Goal: Information Seeking & Learning: Learn about a topic

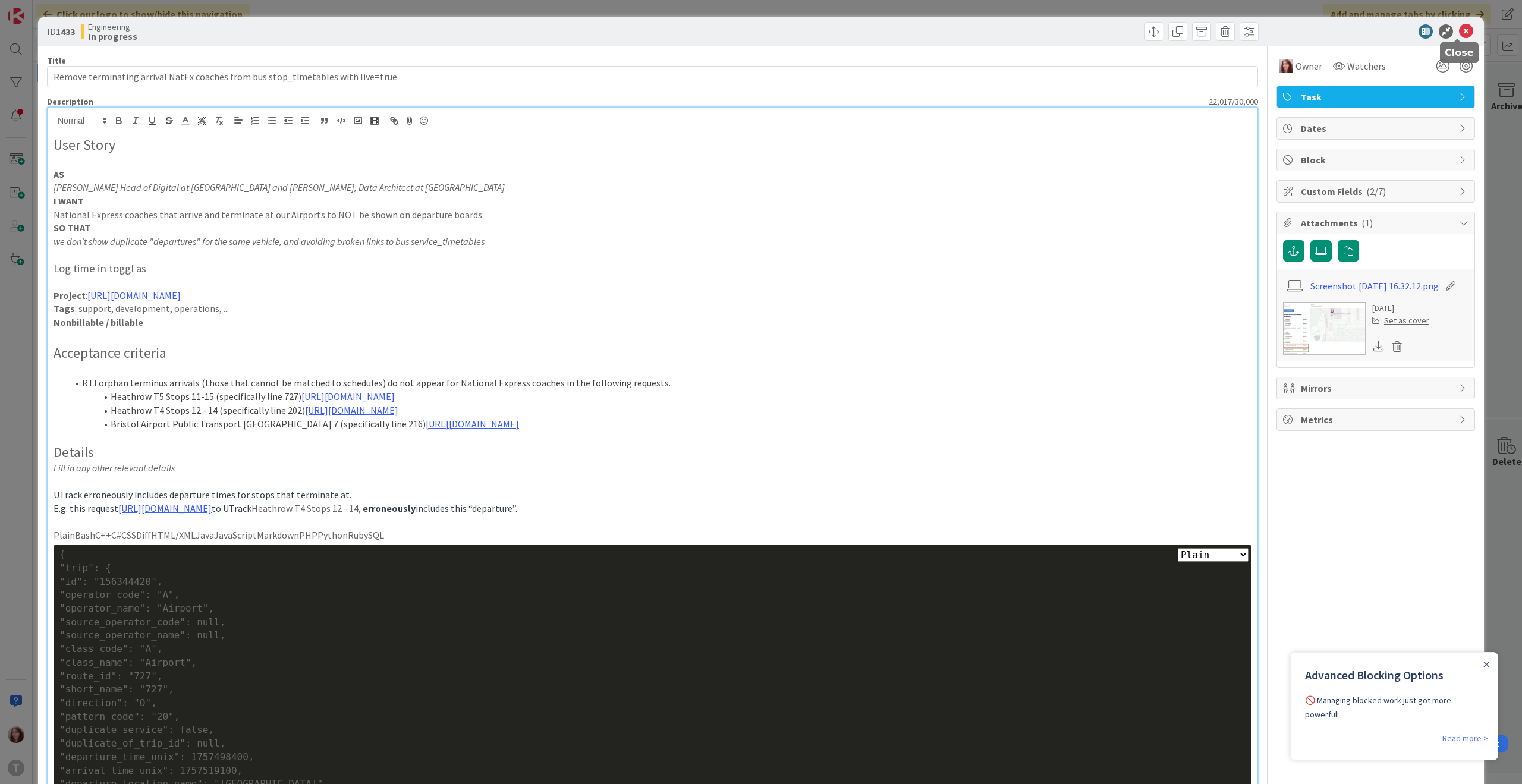
click at [1459, 31] on icon at bounding box center [1466, 31] width 14 height 14
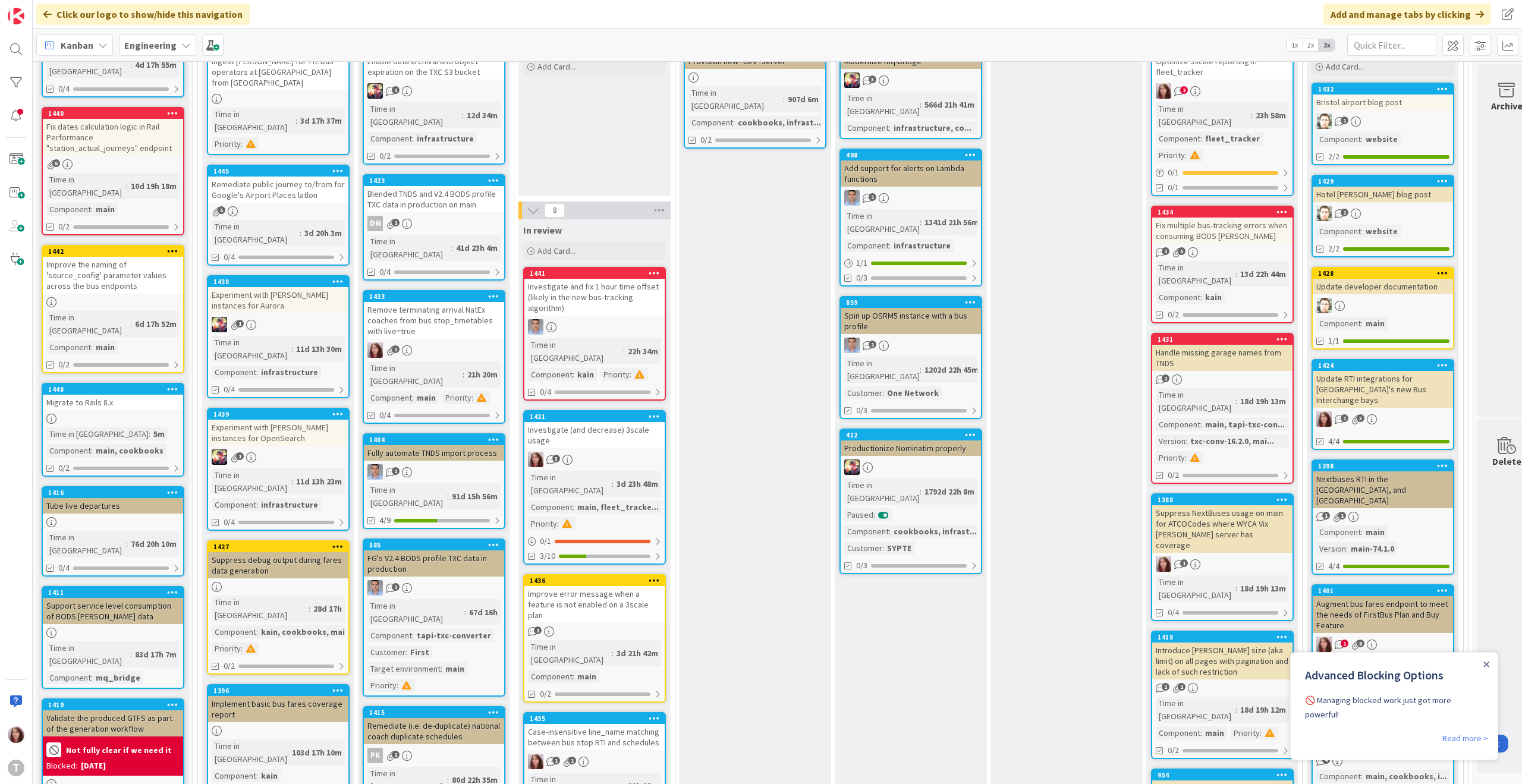
scroll to position [506, 0]
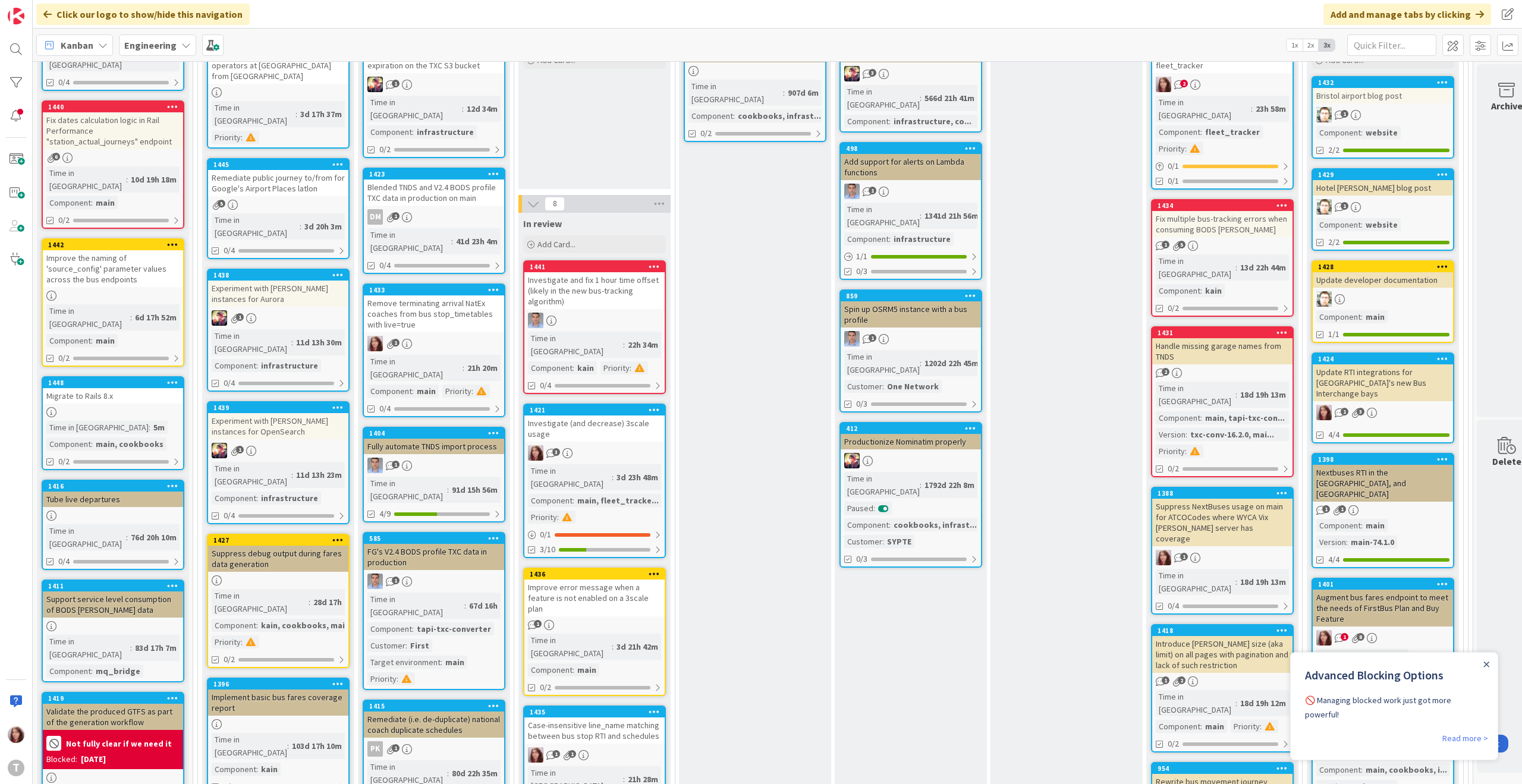
click at [608, 717] on div "Case-insensitive line_name matching between bus stop RTI and schedules" at bounding box center [594, 730] width 140 height 26
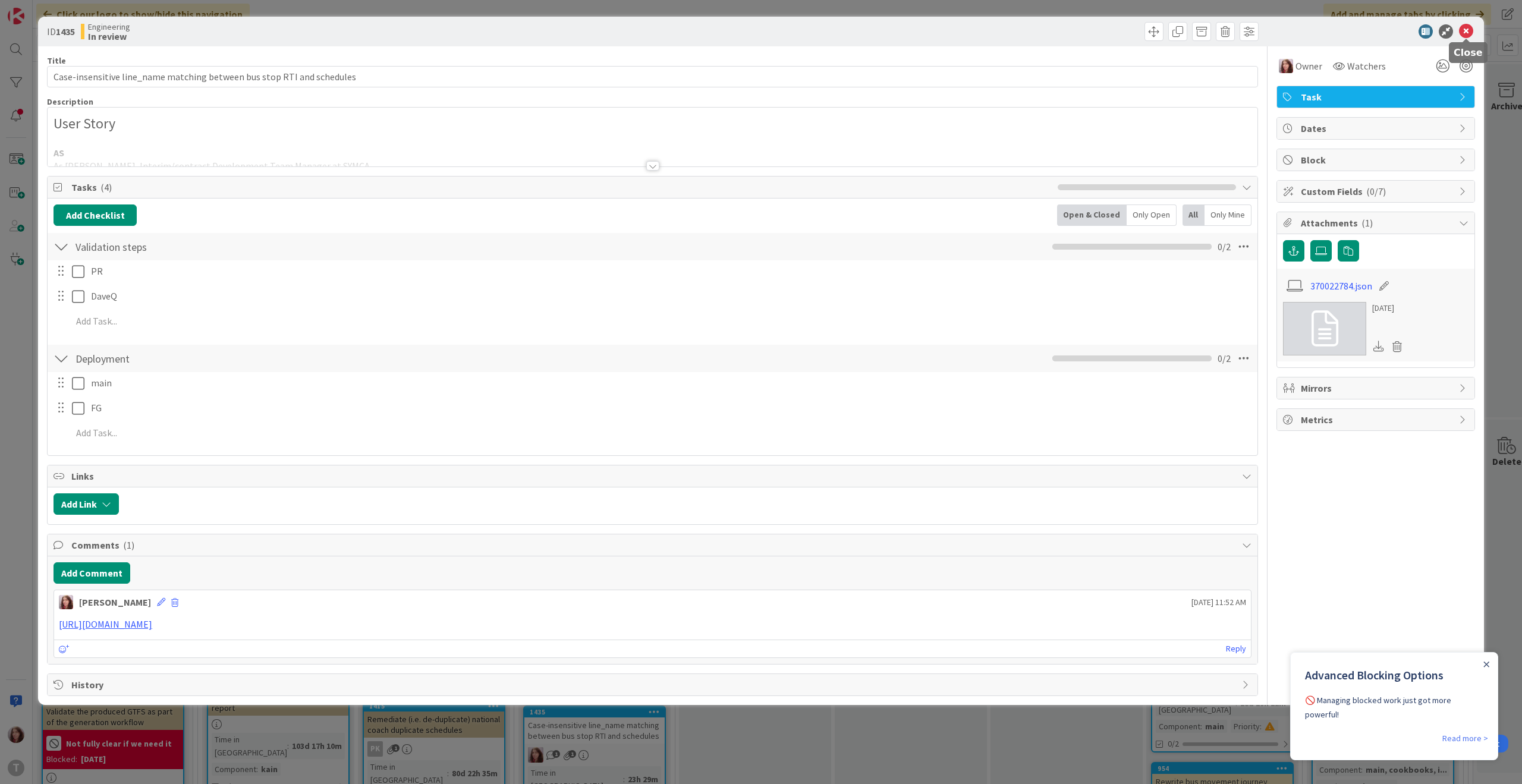
click at [1469, 24] on icon at bounding box center [1466, 31] width 14 height 14
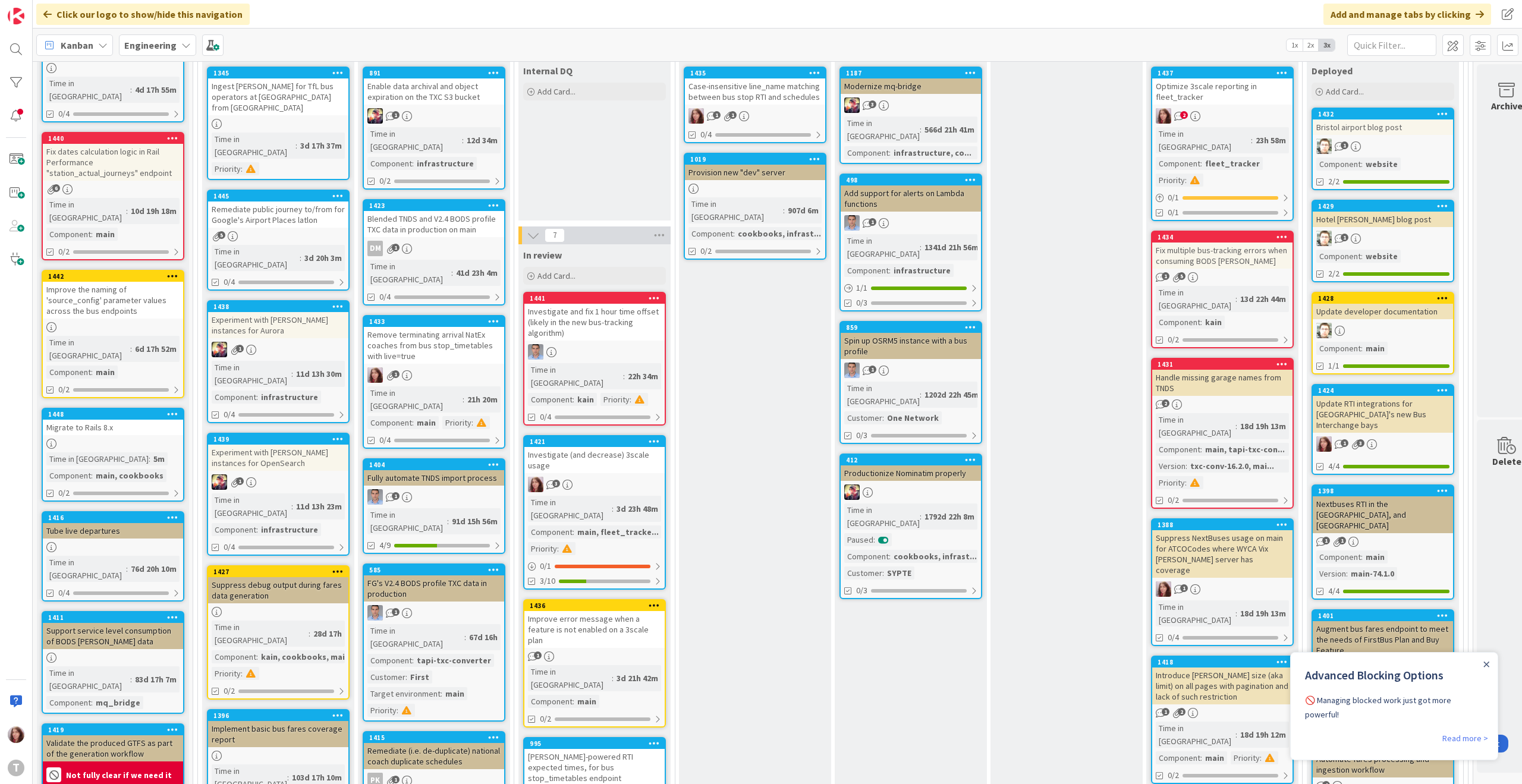
scroll to position [479, 0]
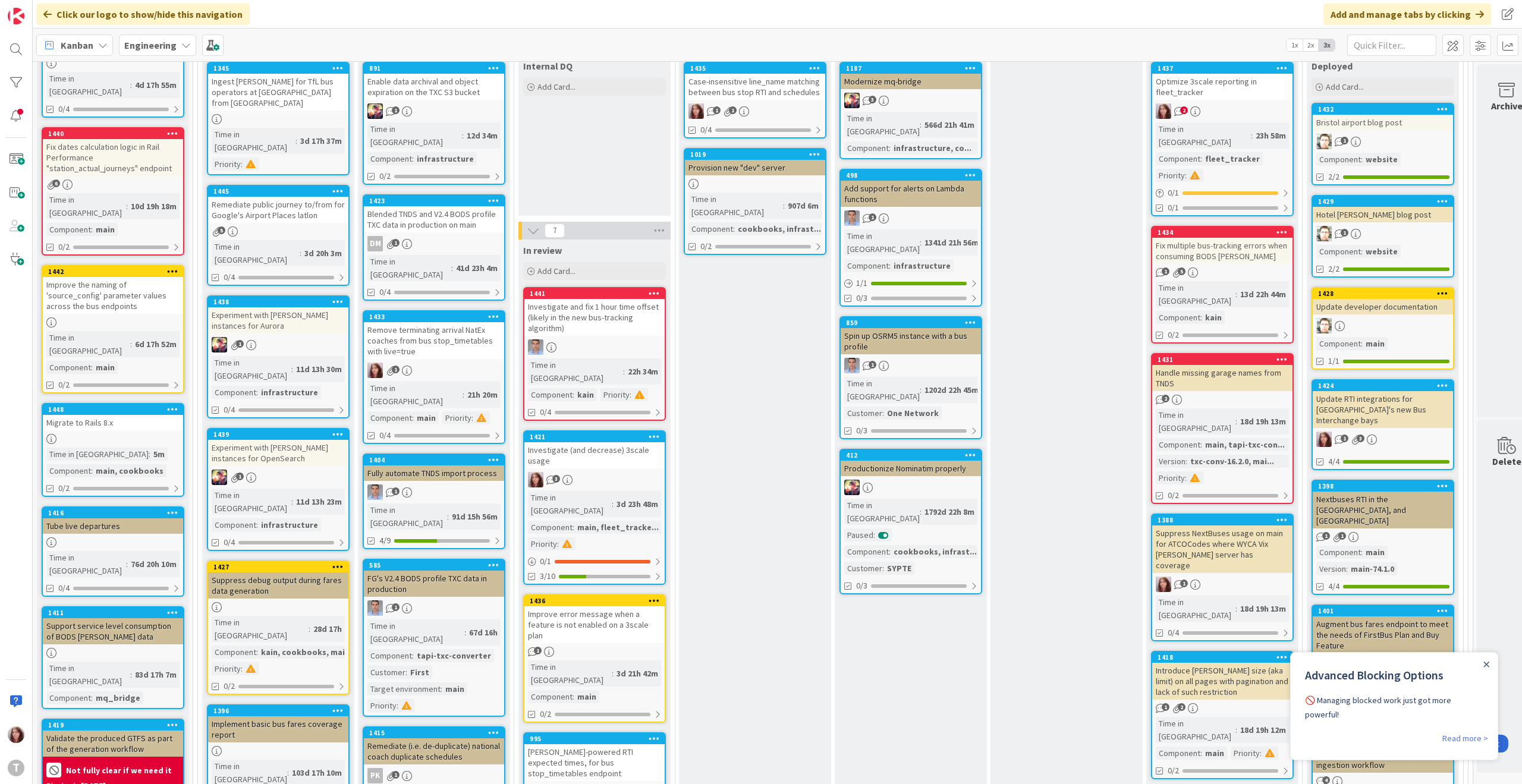
click at [436, 322] on div "Remove terminating arrival NatEx coaches from bus stop_timetables with live=true" at bounding box center [433, 341] width 140 height 37
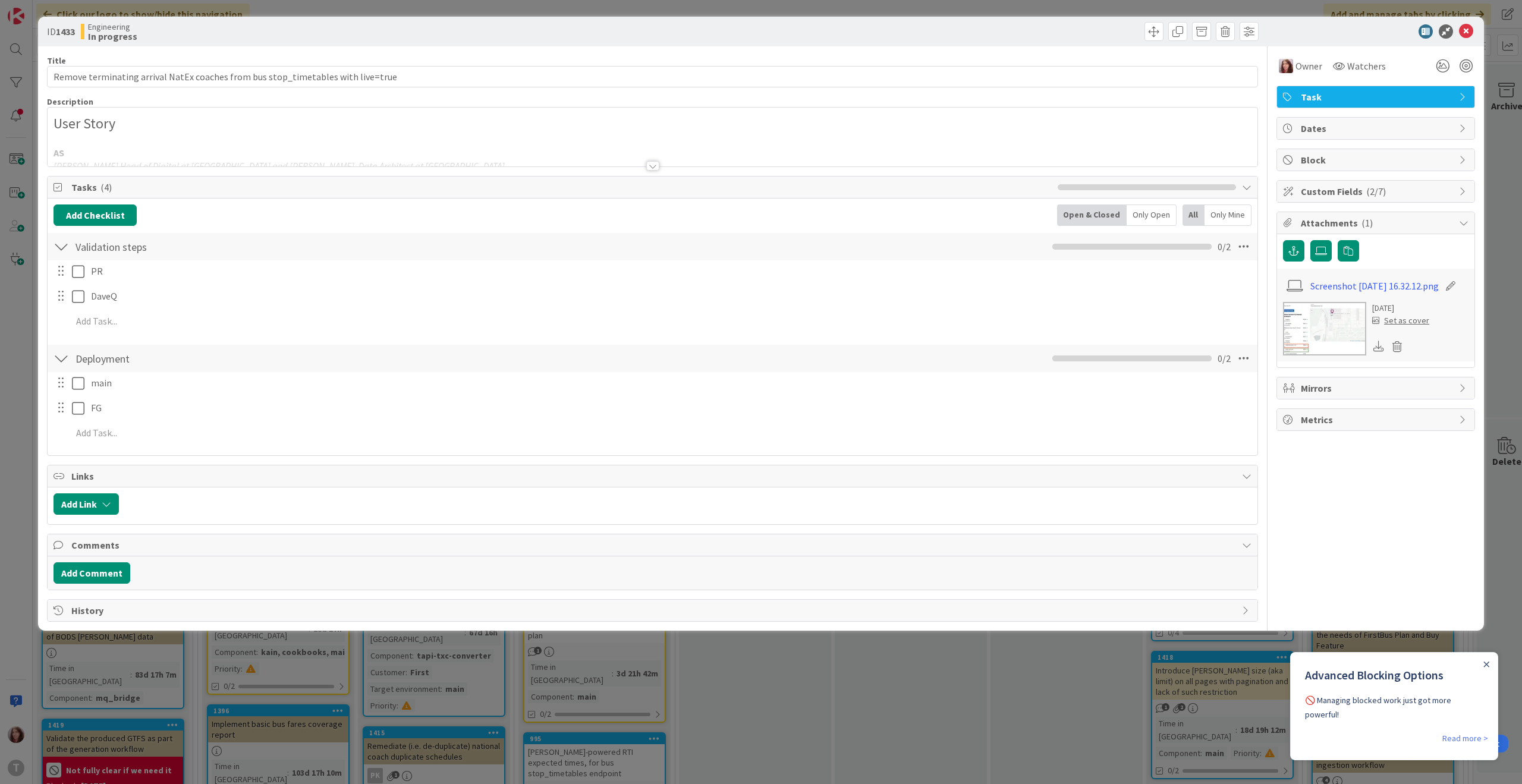
click at [650, 171] on div at bounding box center [653, 166] width 13 height 10
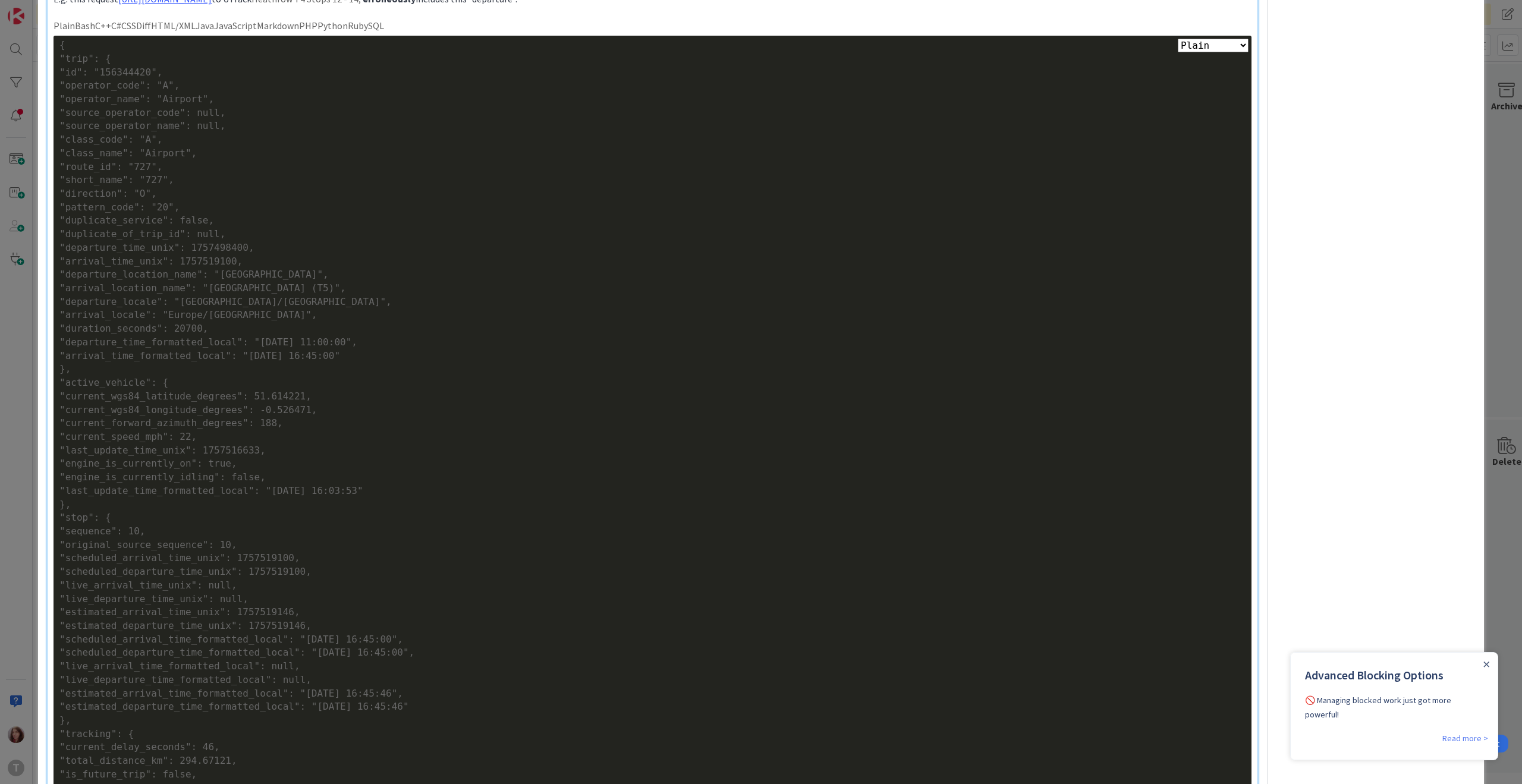
scroll to position [506, 0]
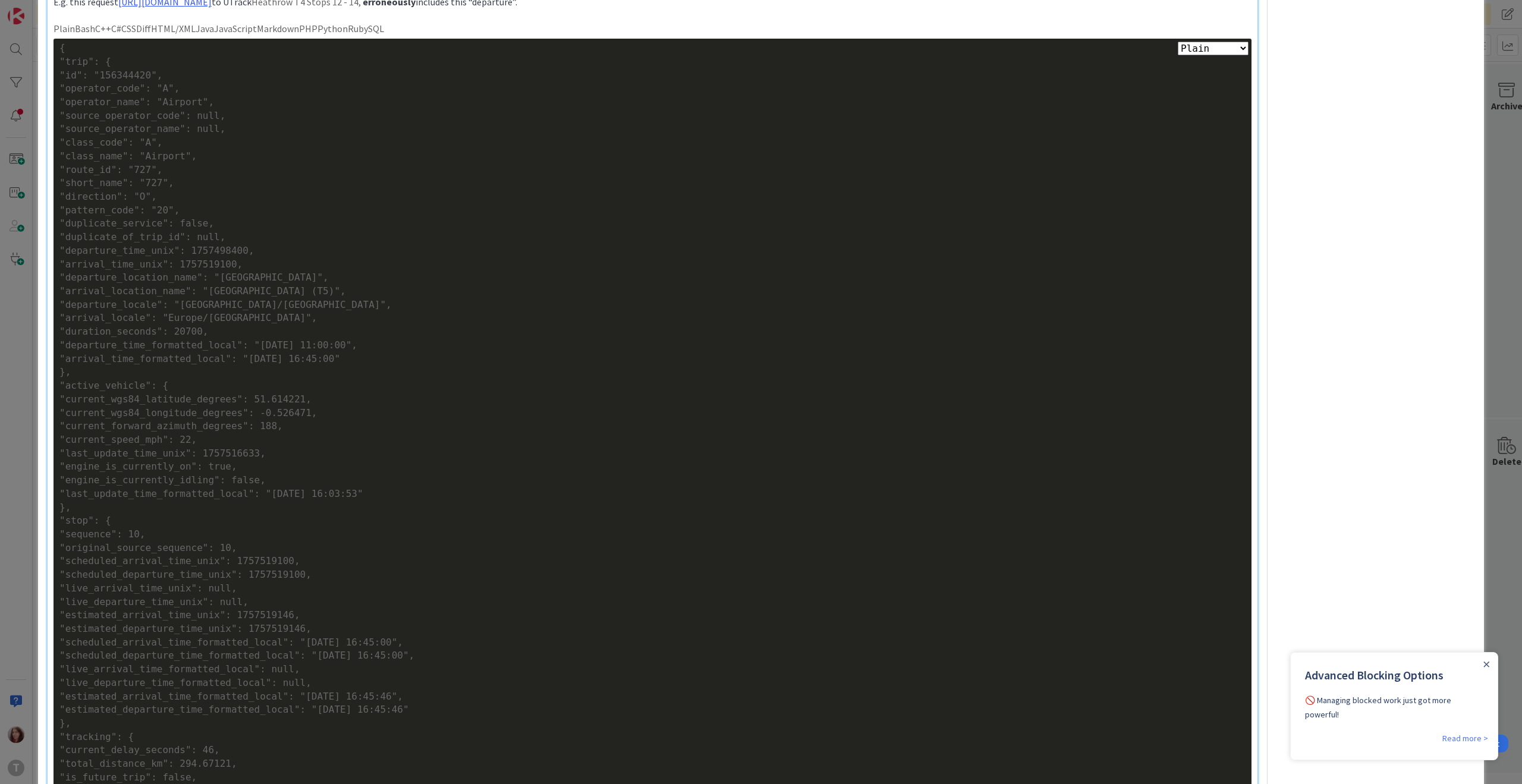
click at [127, 360] on div ""arrival_time_formatted_local": "[DATE] 16:45:00"" at bounding box center [652, 360] width 1186 height 14
click at [143, 272] on div ""departure_location_name": "[GEOGRAPHIC_DATA]"," at bounding box center [652, 278] width 1186 height 14
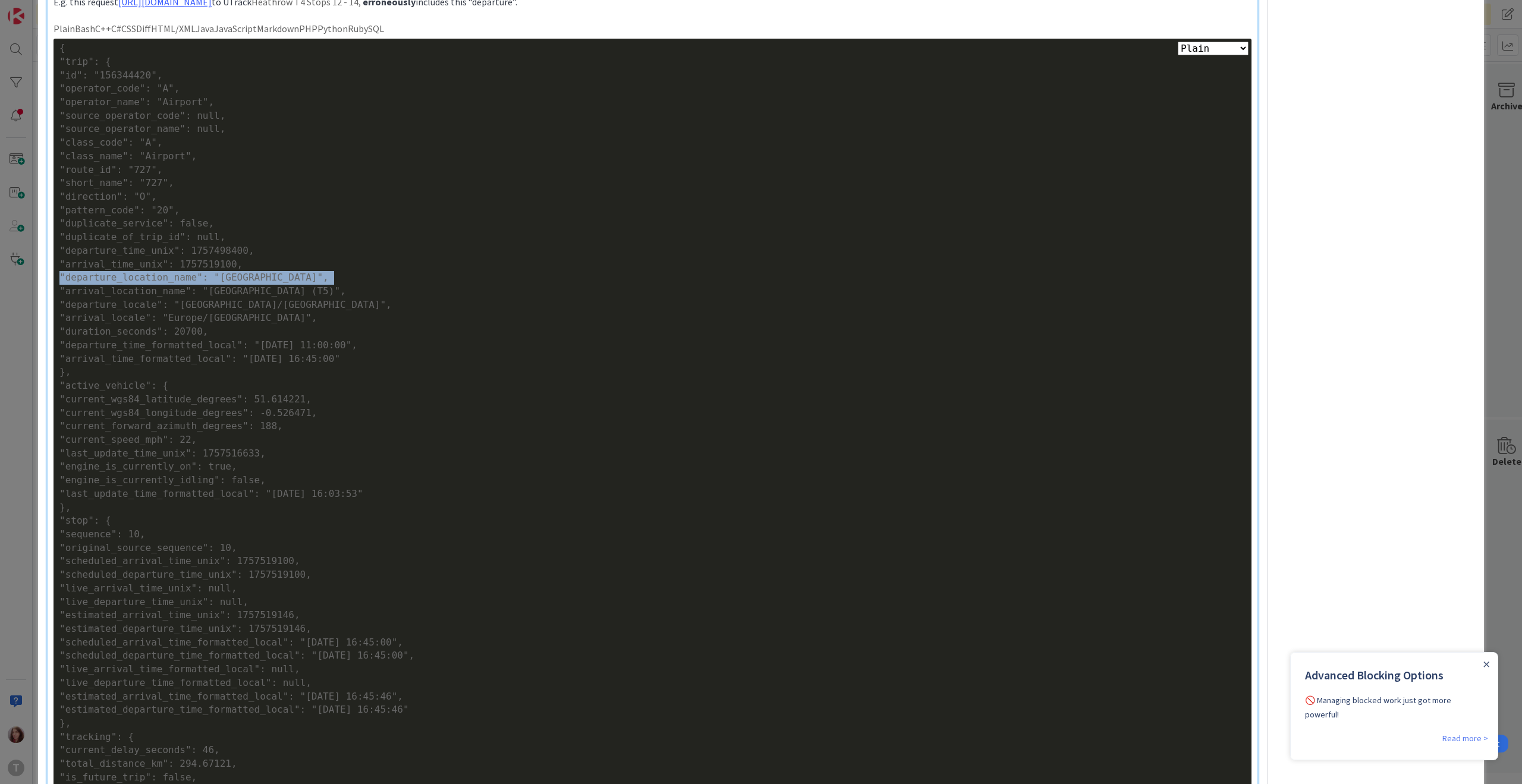
click at [143, 272] on div ""departure_location_name": "[GEOGRAPHIC_DATA]"," at bounding box center [652, 278] width 1186 height 14
click at [142, 269] on div ""arrival_time_unix": 1757519100," at bounding box center [652, 265] width 1186 height 14
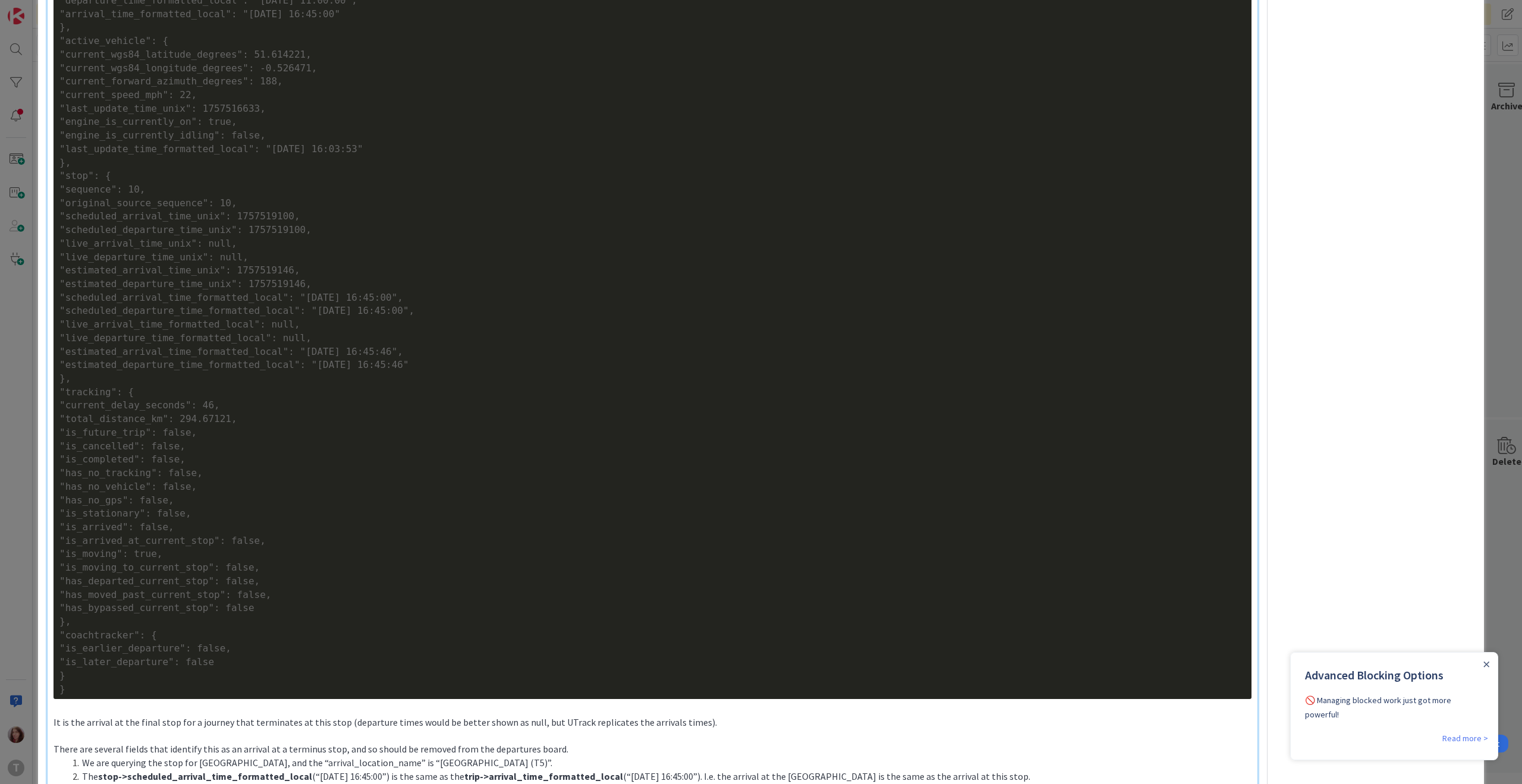
scroll to position [854, 0]
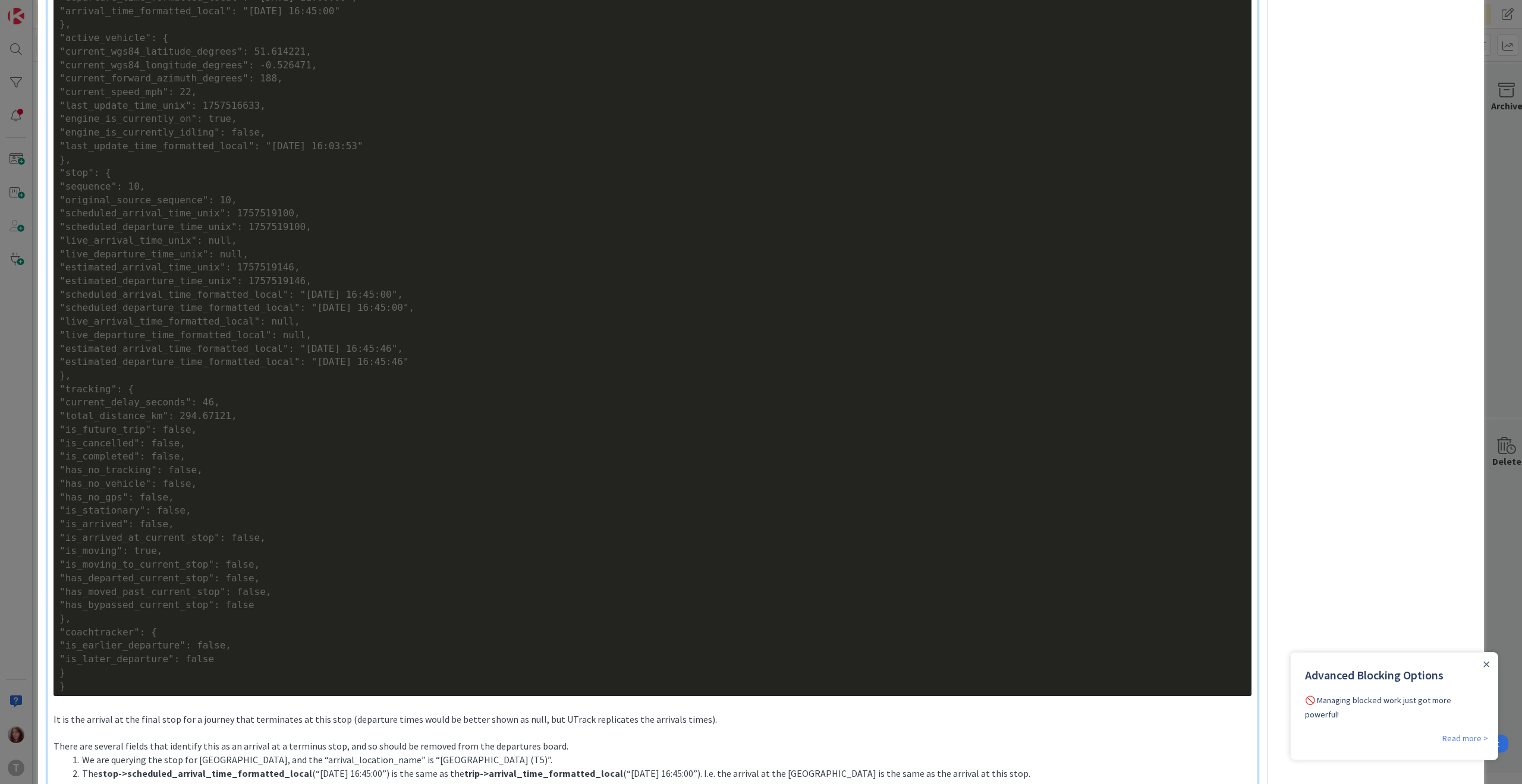
click at [222, 228] on div ""scheduled_departure_time_unix": 1757519100," at bounding box center [652, 228] width 1186 height 14
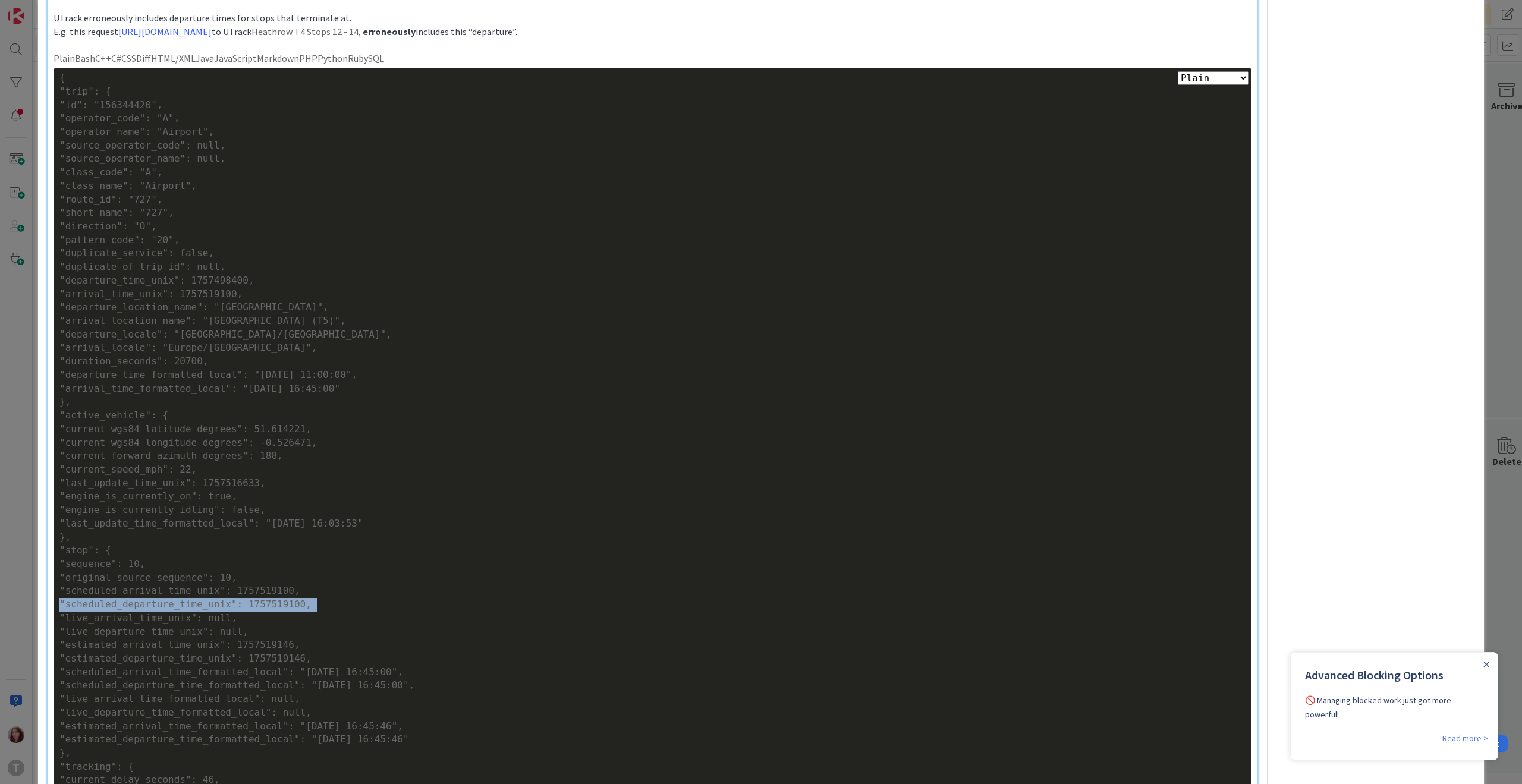
scroll to position [487, 0]
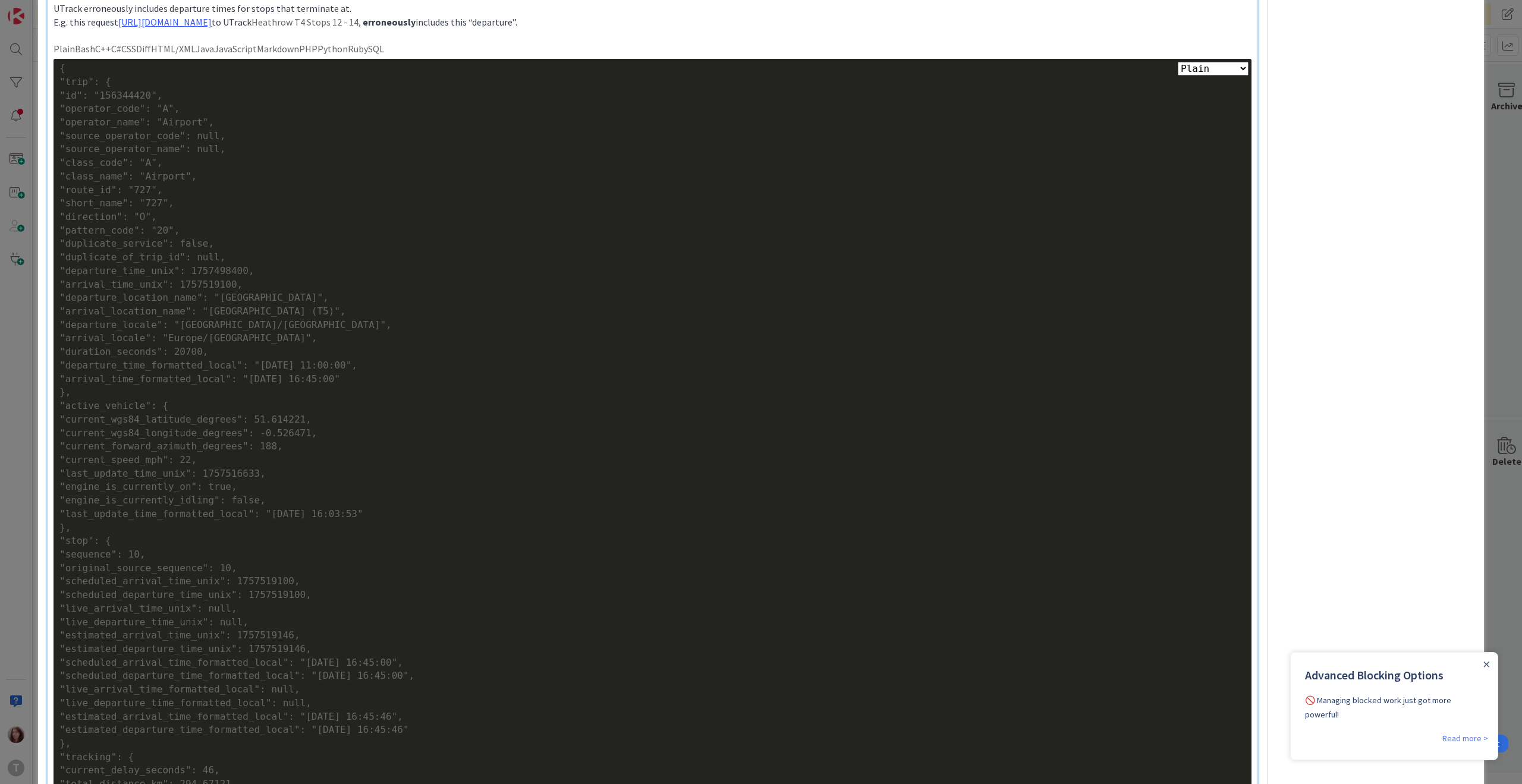
click at [130, 268] on div ""departure_time_unix": 1757498400," at bounding box center [652, 271] width 1186 height 14
click at [149, 281] on div ""arrival_time_unix": 1757519100," at bounding box center [652, 285] width 1186 height 14
drag, startPoint x: 164, startPoint y: 281, endPoint x: 67, endPoint y: 287, distance: 97.2
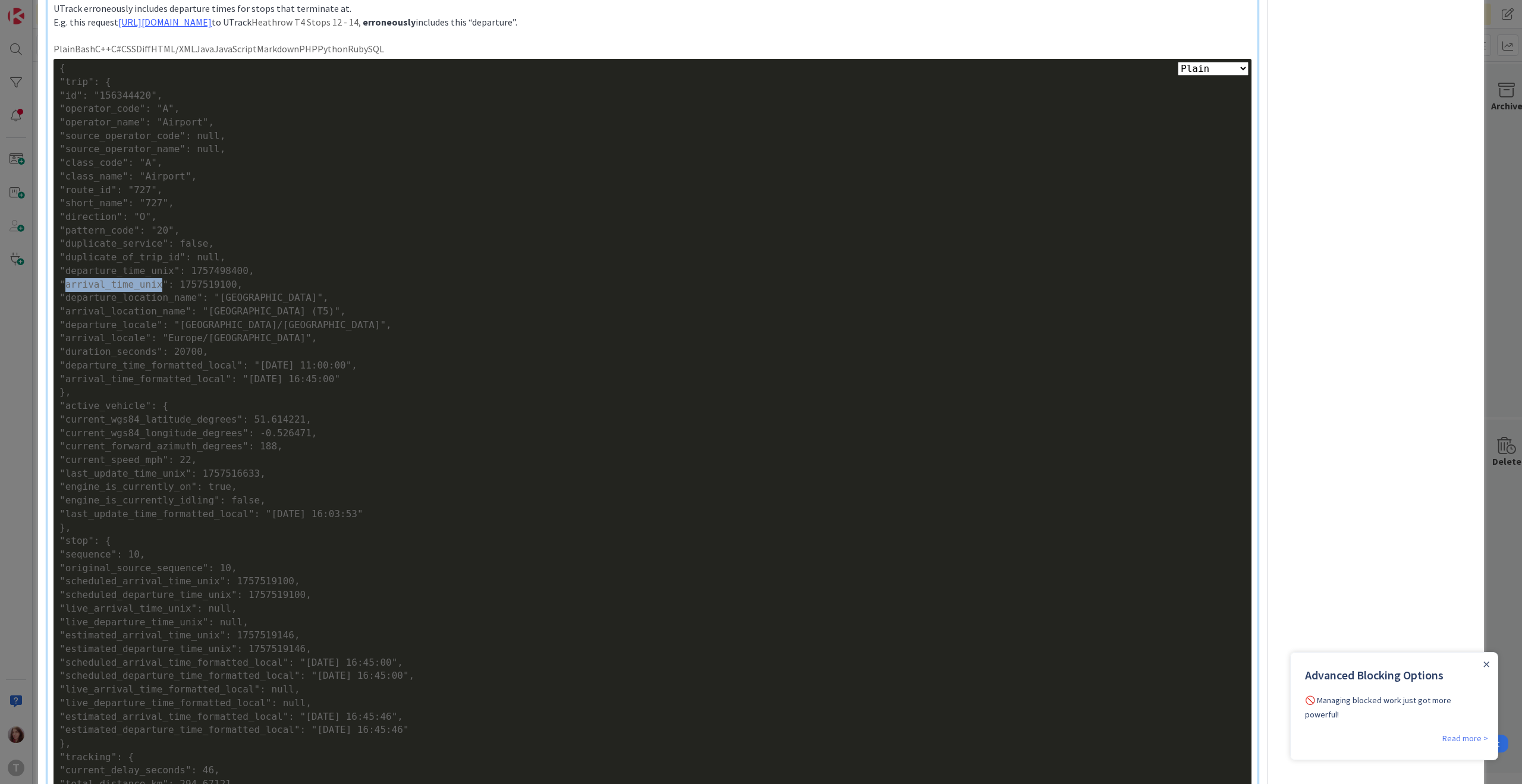
click at [67, 287] on div ""arrival_time_unix": 1757519100," at bounding box center [652, 285] width 1186 height 14
copy div "arrival_time_unix"
click at [72, 95] on div ""id": "156344420"," at bounding box center [652, 96] width 1186 height 14
click at [121, 95] on div ""id": "156344420"," at bounding box center [652, 96] width 1186 height 14
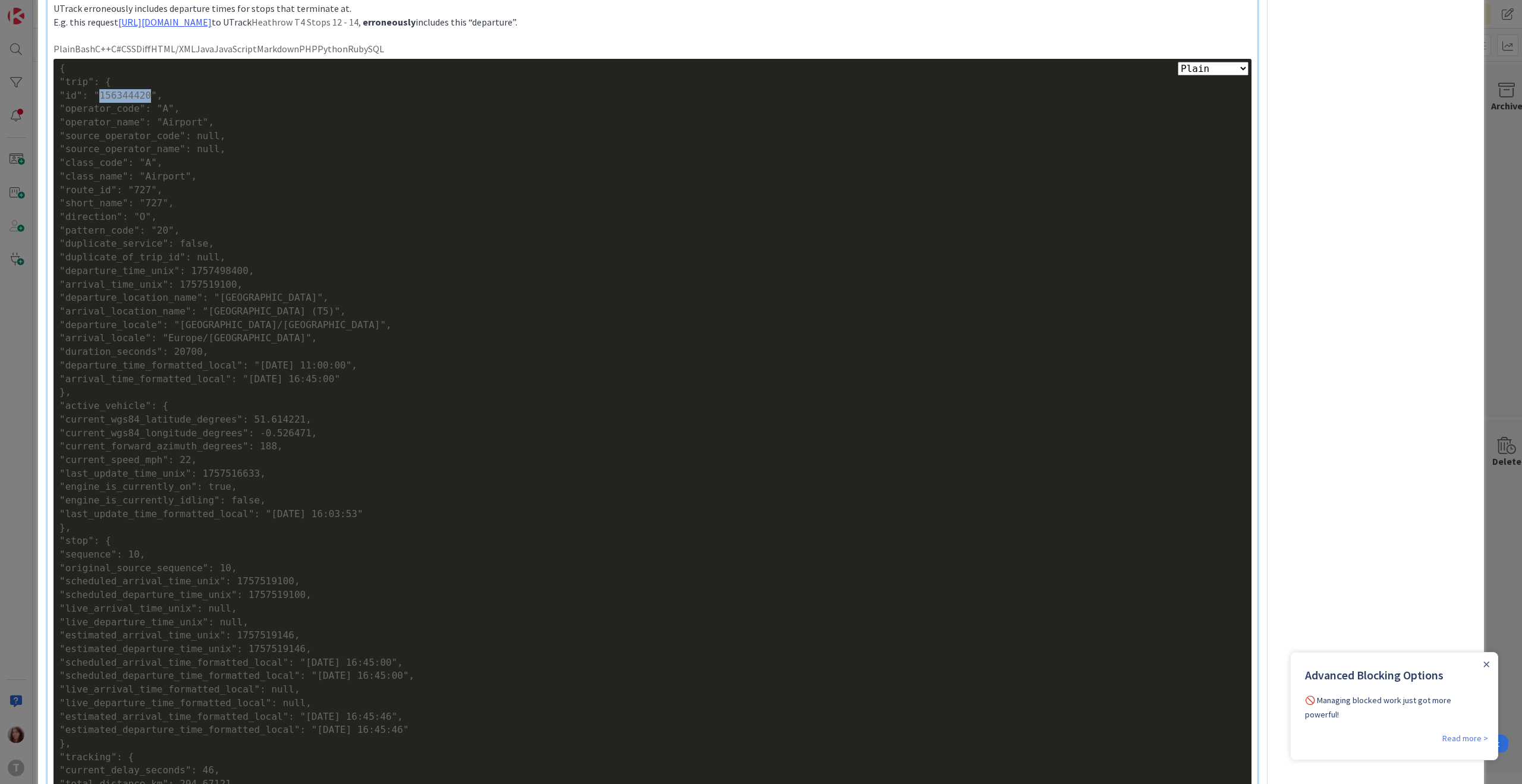
click at [121, 95] on div ""id": "156344420"," at bounding box center [652, 96] width 1186 height 14
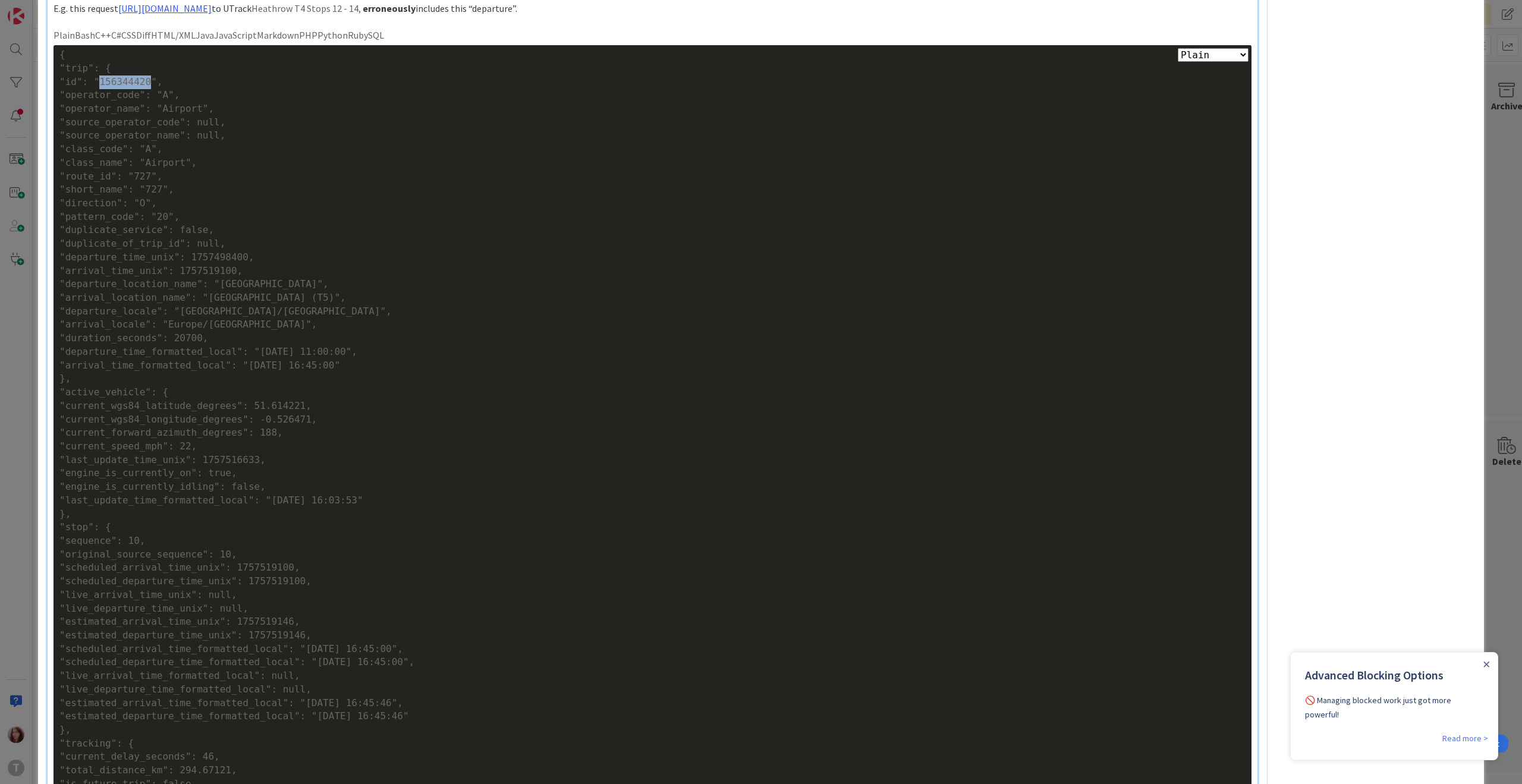
scroll to position [0, 0]
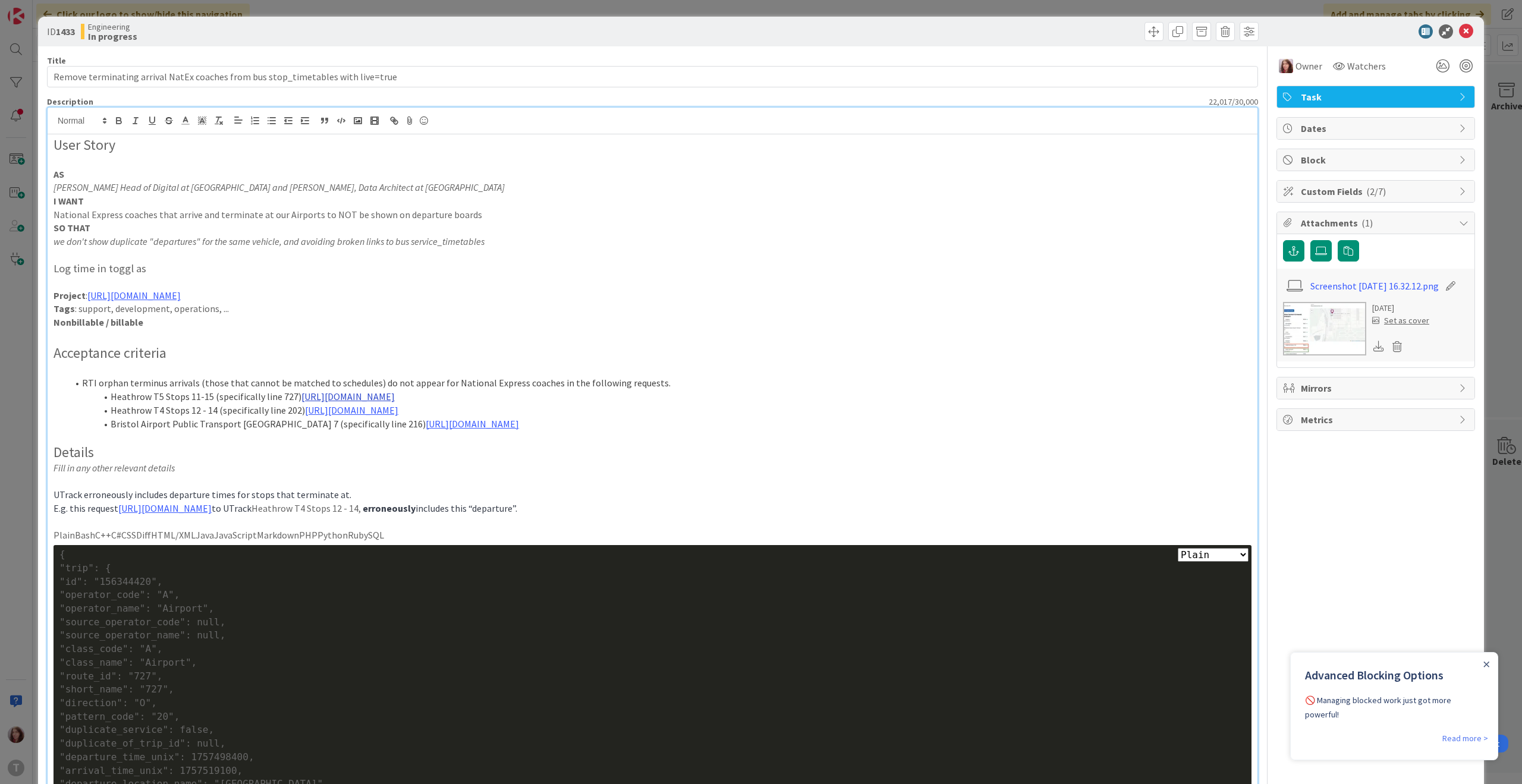
click at [395, 400] on link "[URL][DOMAIN_NAME]" at bounding box center [348, 396] width 93 height 12
click at [636, 427] on link "[URL][DOMAIN_NAME]" at bounding box center [633, 419] width 81 height 15
click at [268, 216] on p "National Express coaches that arrive and terminate at our Airports to NOT be sh…" at bounding box center [652, 215] width 1198 height 14
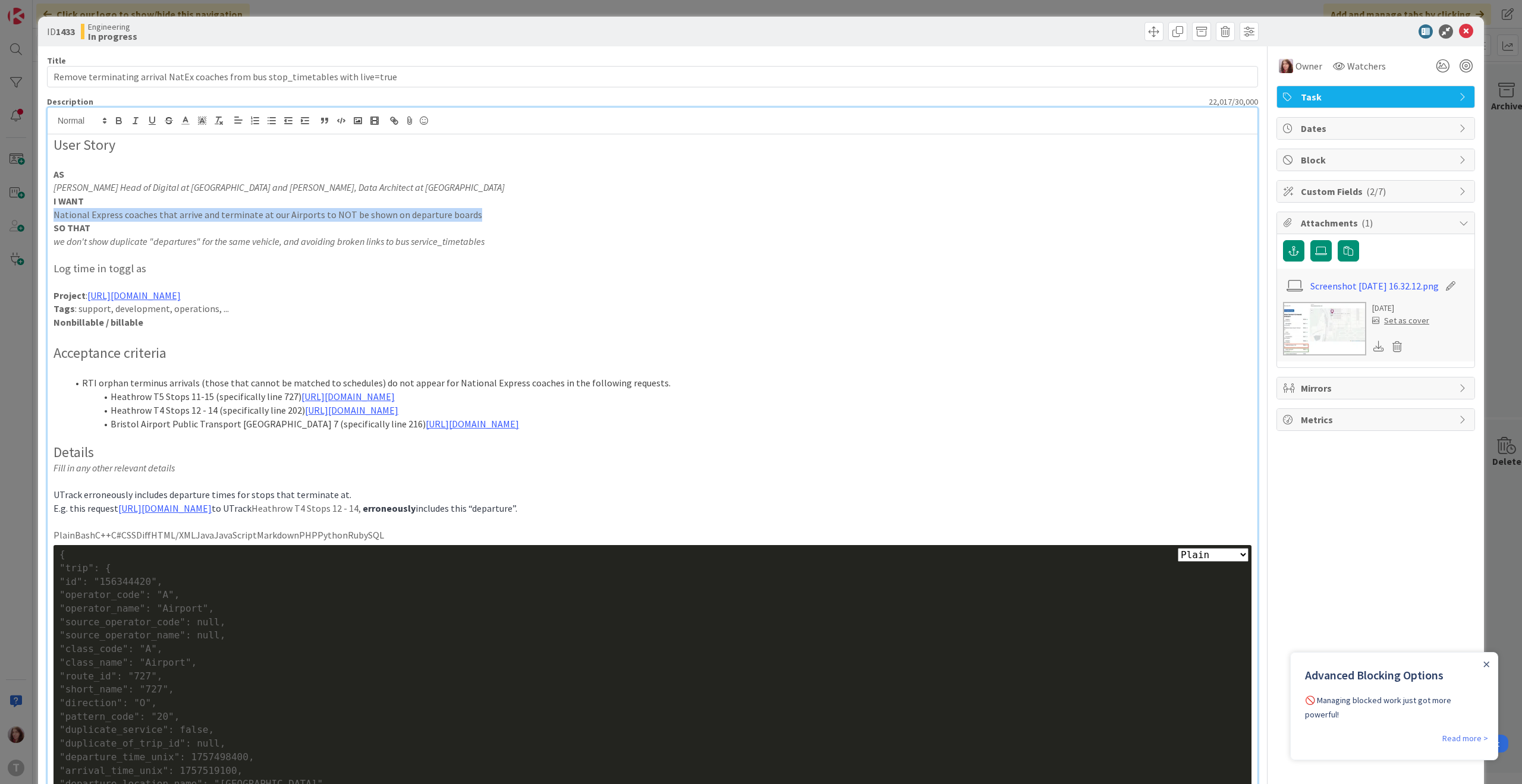
copy p "National Express coaches that arrive and terminate at our Airports to NOT be sh…"
click at [525, 304] on p "Tags : support, development, operations, ..." at bounding box center [652, 309] width 1198 height 14
drag, startPoint x: 352, startPoint y: 492, endPoint x: 44, endPoint y: 496, distance: 308.0
copy span "UTrack erroneously includes departure times for stops that terminate at."
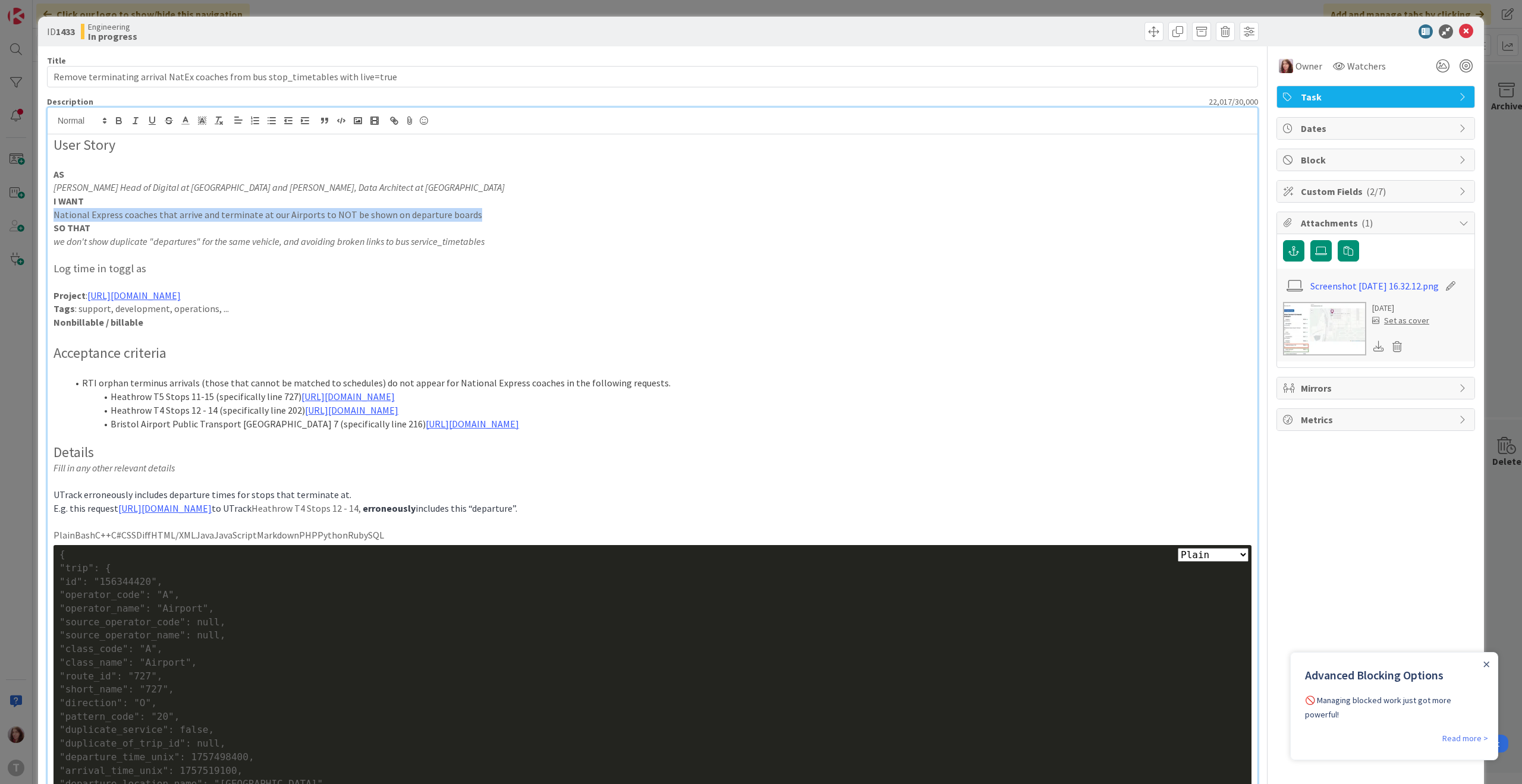
drag, startPoint x: 473, startPoint y: 218, endPoint x: 49, endPoint y: 212, distance: 424.0
copy p "National Express coaches that arrive and terminate at our Airports to NOT be sh…"
